Goal: Information Seeking & Learning: Understand process/instructions

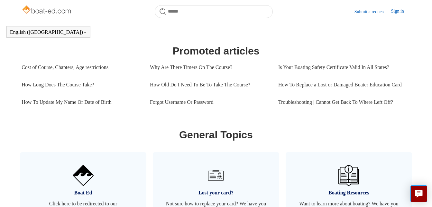
scroll to position [279, 0]
click at [47, 108] on link "How To Update My Name Or Date of Birth" at bounding box center [81, 101] width 119 height 17
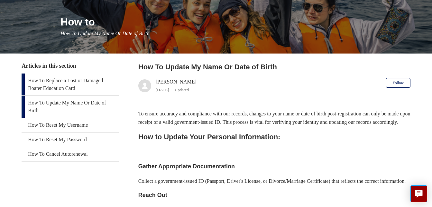
scroll to position [70, 0]
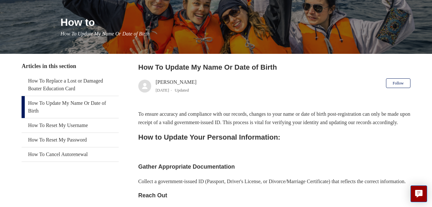
click at [70, 101] on link "How To Update My Name Or Date of Birth" at bounding box center [70, 107] width 97 height 22
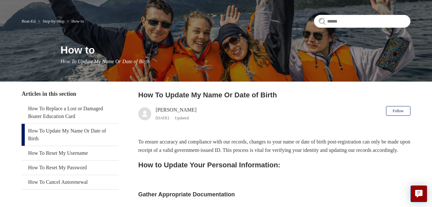
scroll to position [40, 0]
